Goal: Task Accomplishment & Management: Manage account settings

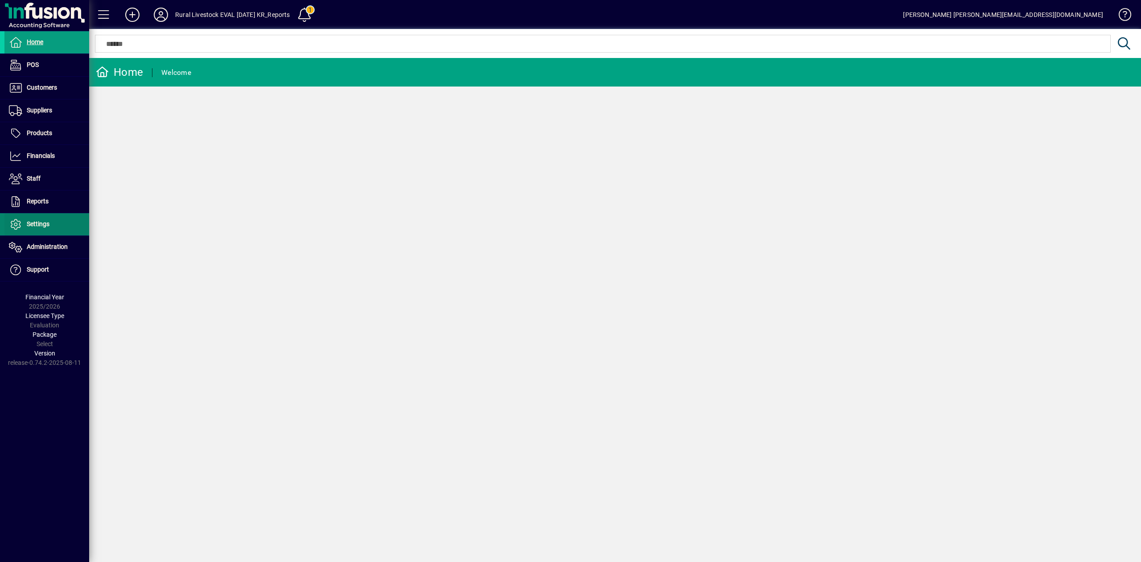
click at [41, 225] on span "Settings" at bounding box center [38, 223] width 23 height 7
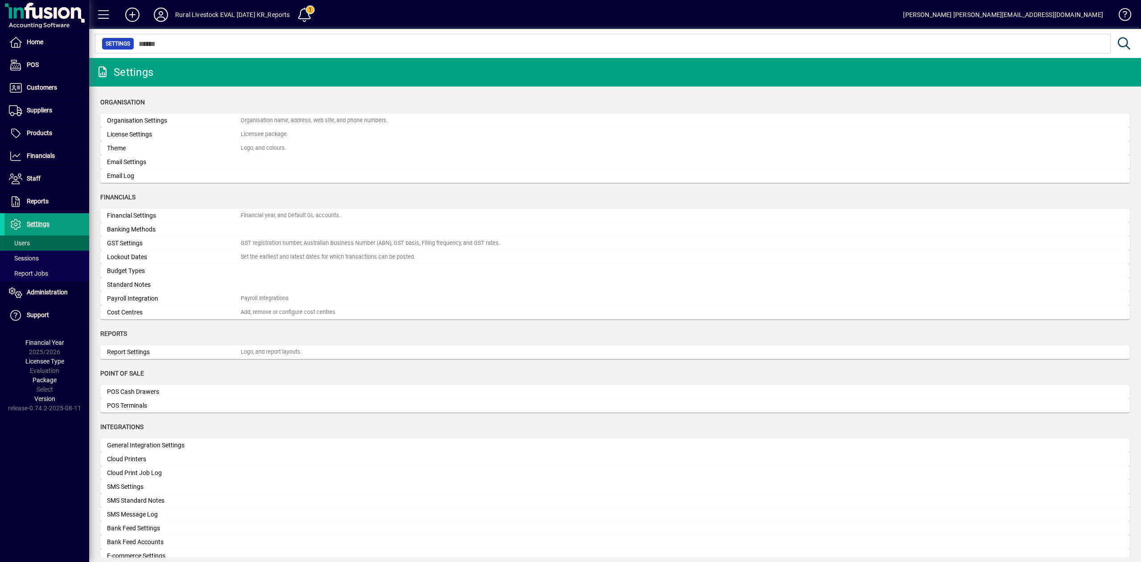
click at [27, 243] on span "Users" at bounding box center [19, 242] width 21 height 7
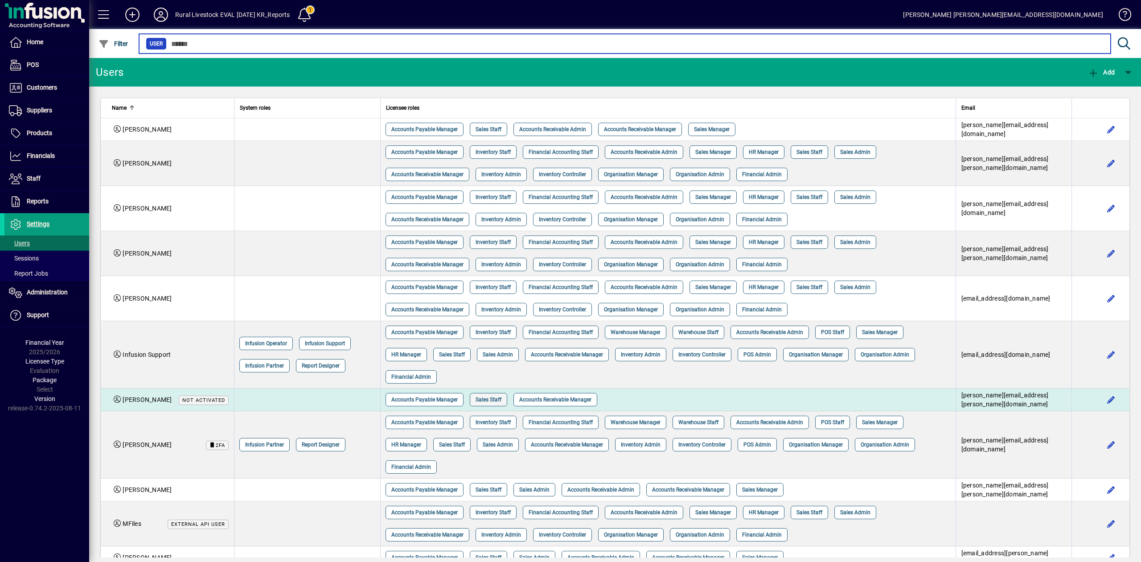
scroll to position [59, 0]
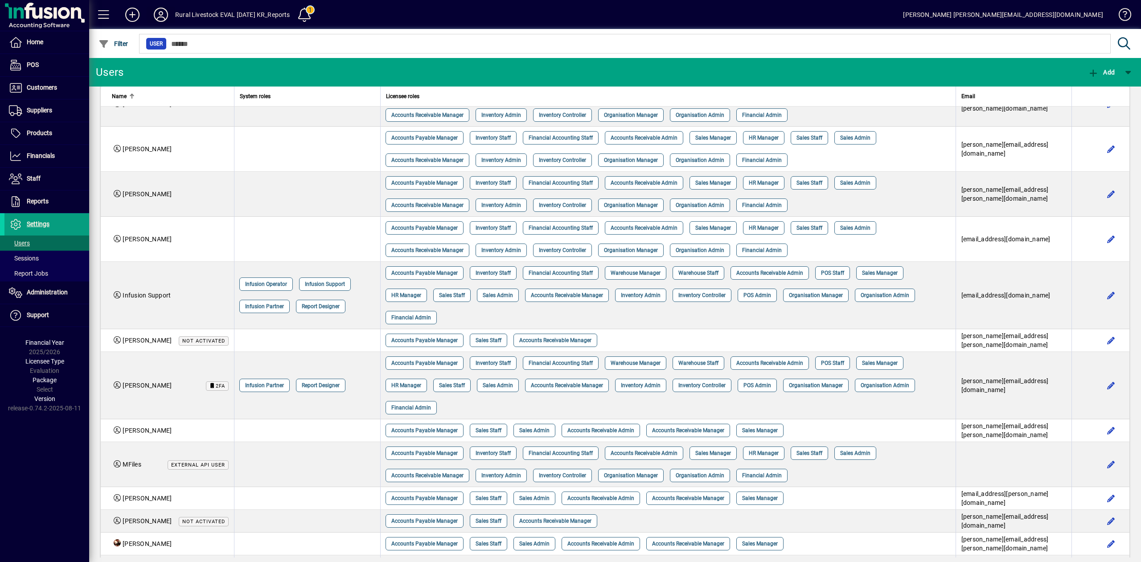
click at [162, 16] on icon at bounding box center [161, 15] width 18 height 14
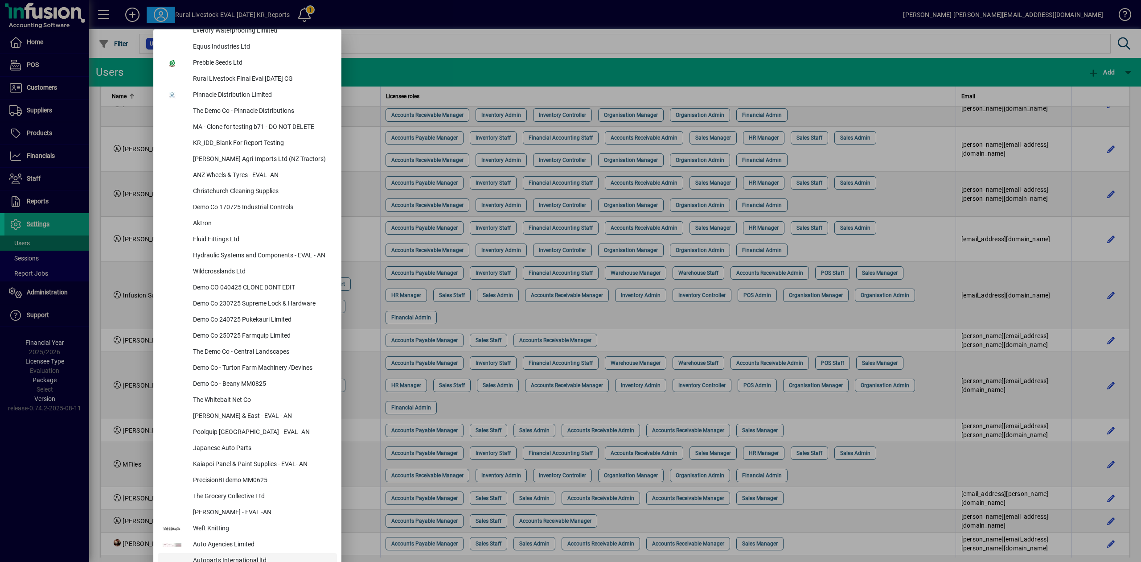
scroll to position [268, 0]
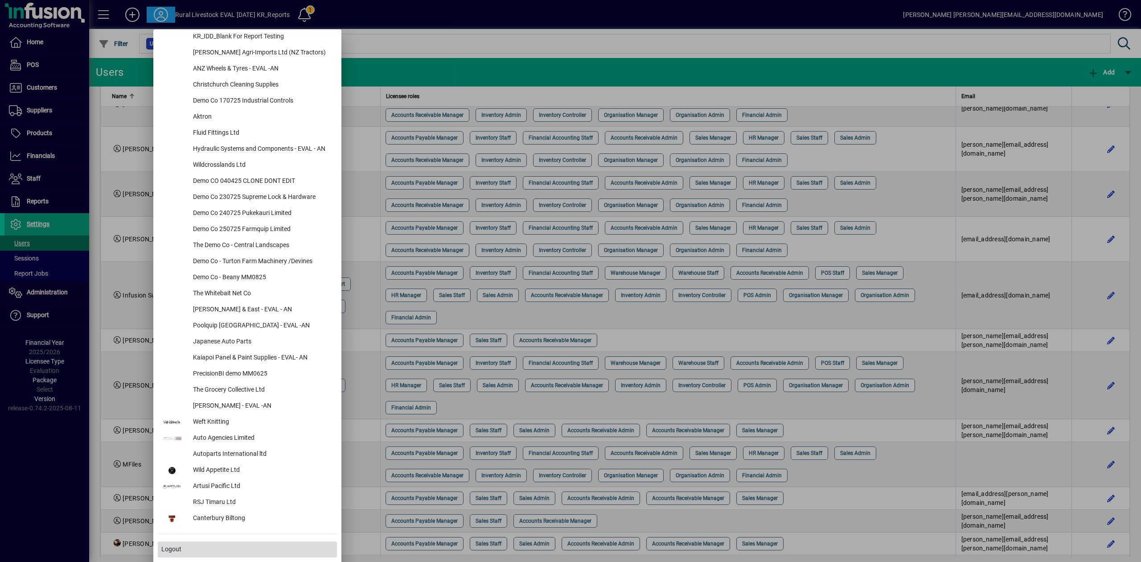
click at [181, 548] on span at bounding box center [247, 549] width 179 height 21
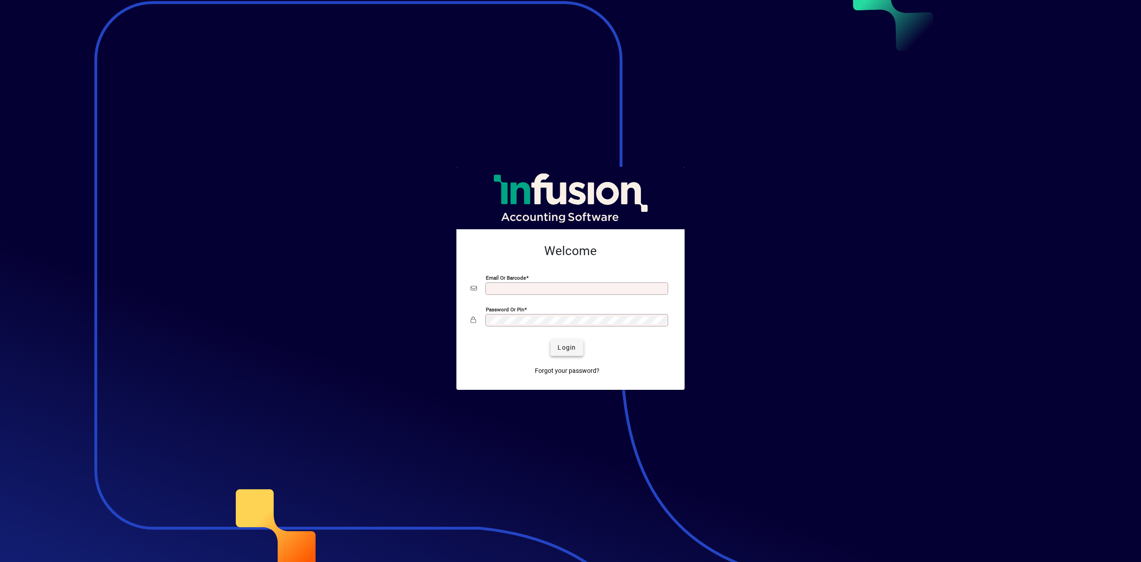
type input "**********"
click at [557, 348] on span "submit" at bounding box center [567, 347] width 33 height 21
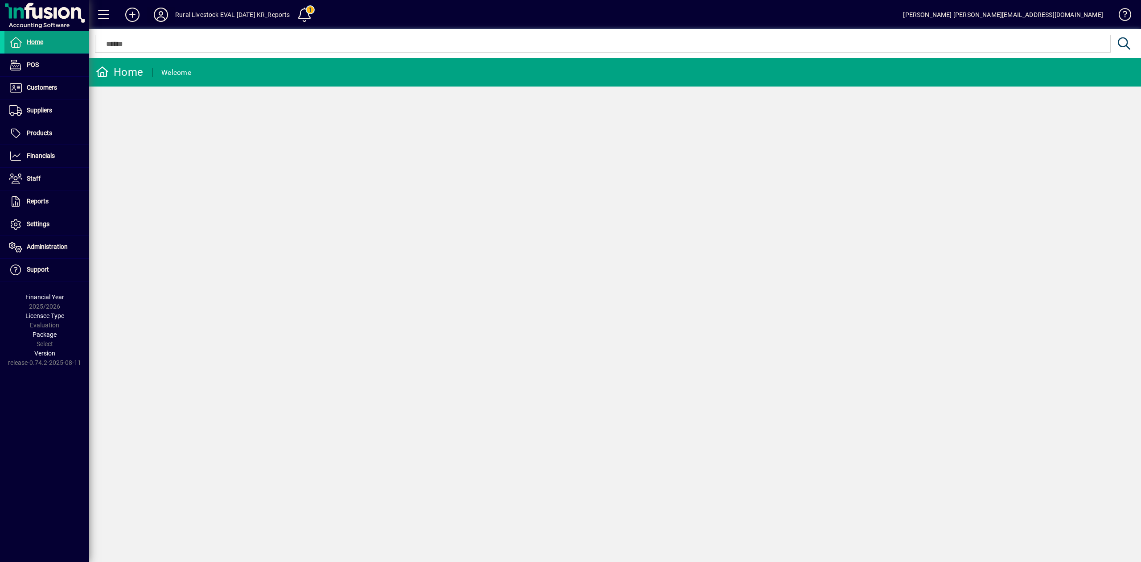
click at [166, 12] on icon at bounding box center [161, 15] width 18 height 14
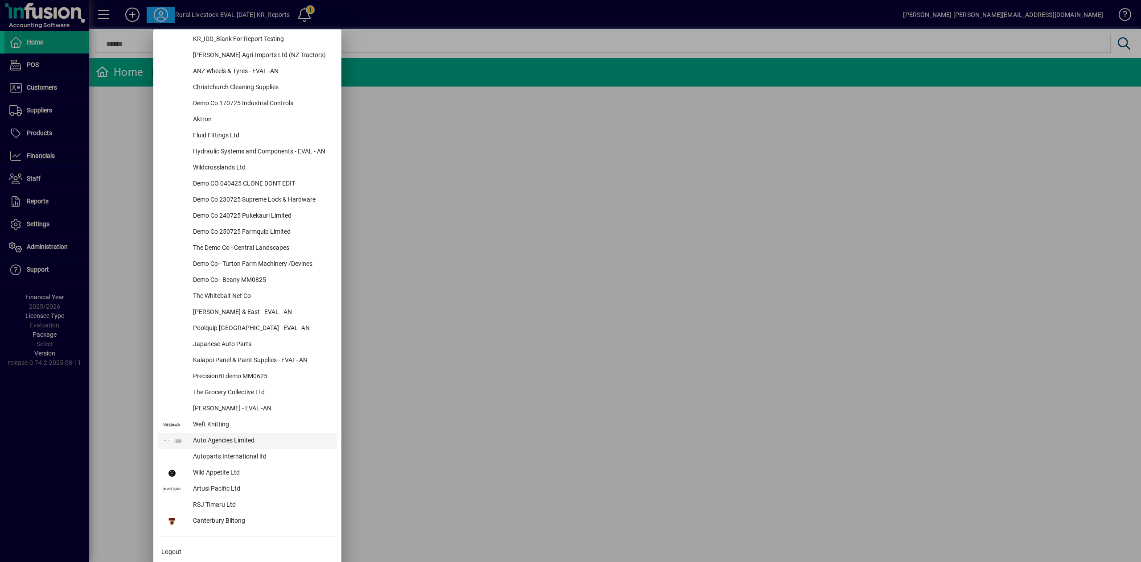
scroll to position [268, 0]
click at [178, 550] on span "Logout" at bounding box center [171, 548] width 20 height 9
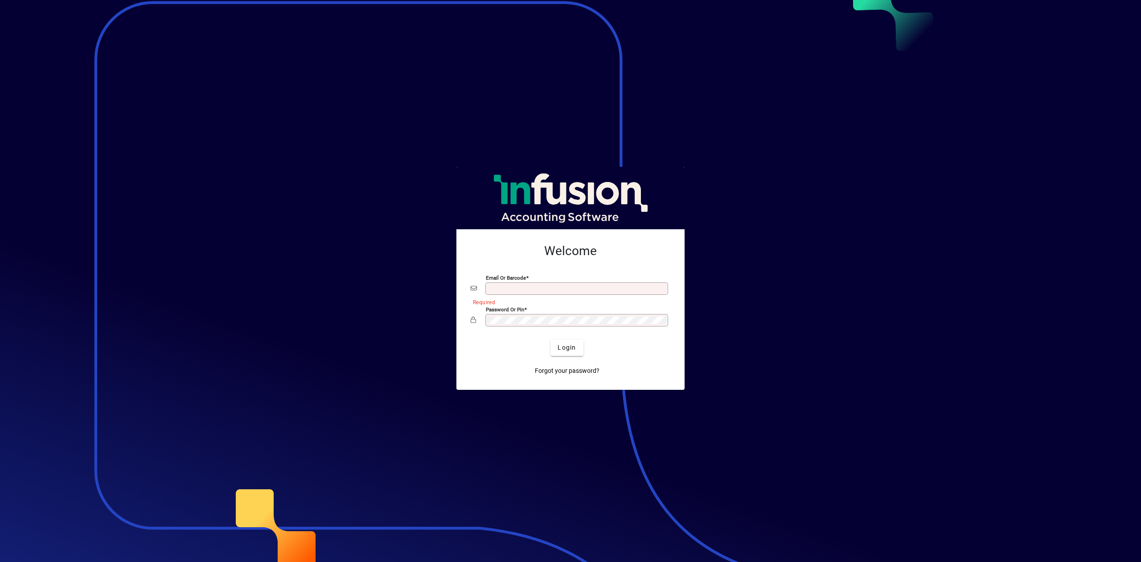
type input "**********"
click at [571, 342] on button "Login" at bounding box center [567, 348] width 33 height 16
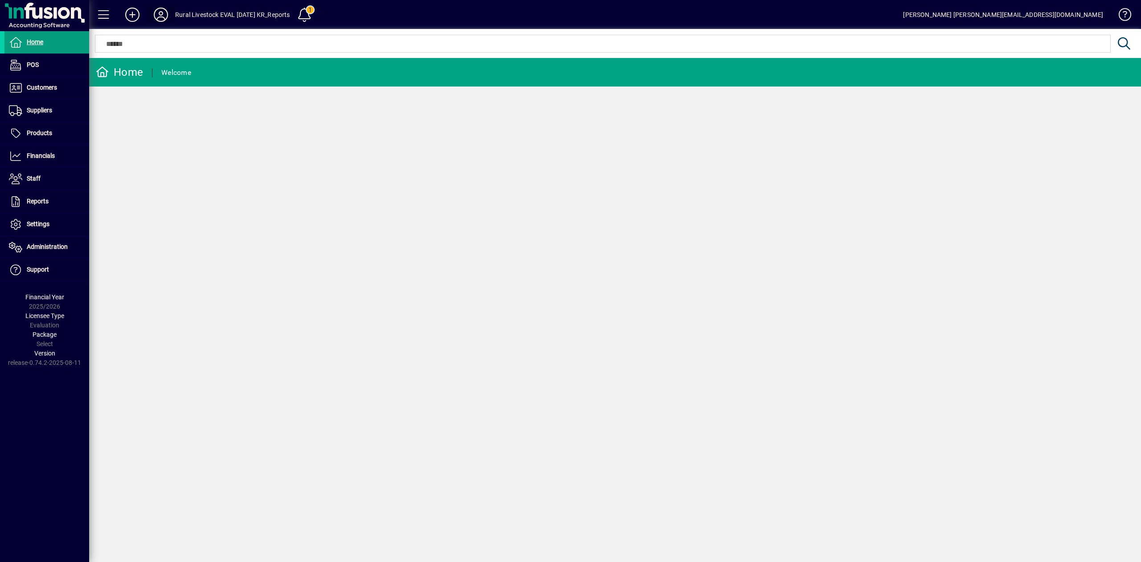
click at [158, 16] on icon at bounding box center [161, 15] width 18 height 14
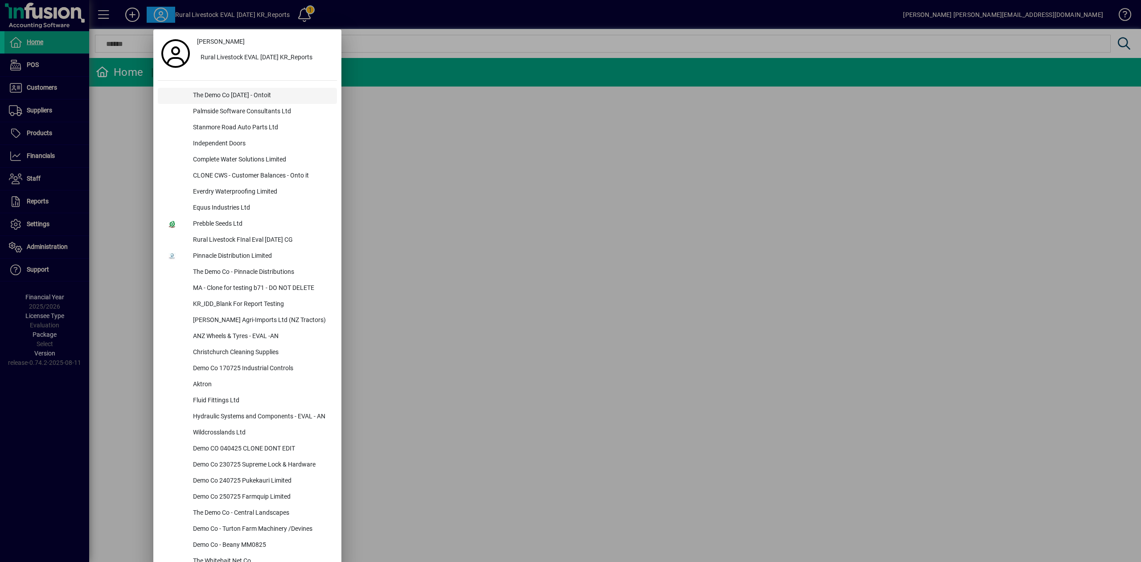
click at [211, 95] on div "The Demo Co [DATE] - Ontoit" at bounding box center [261, 96] width 151 height 16
